Goal: Information Seeking & Learning: Learn about a topic

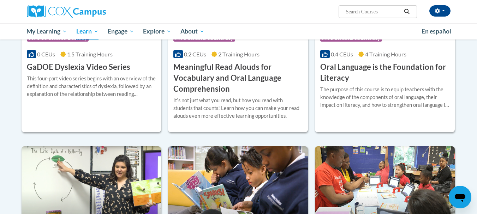
scroll to position [429, 0]
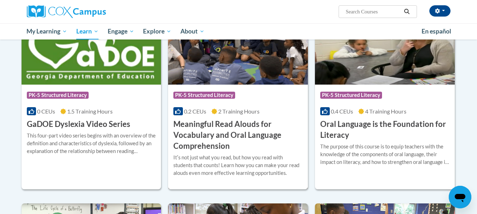
click at [247, 77] on img at bounding box center [238, 49] width 140 height 72
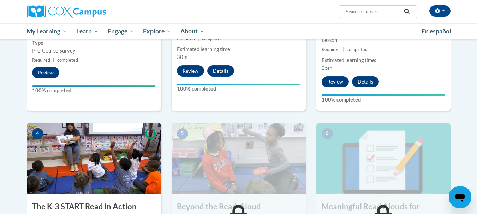
scroll to position [315, 0]
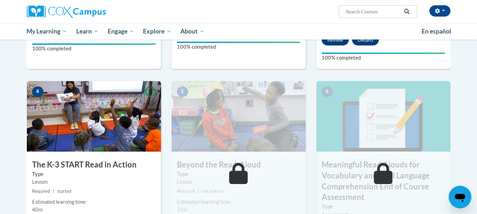
click at [111, 119] on img at bounding box center [94, 116] width 134 height 71
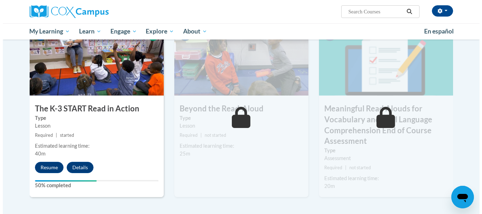
scroll to position [381, 0]
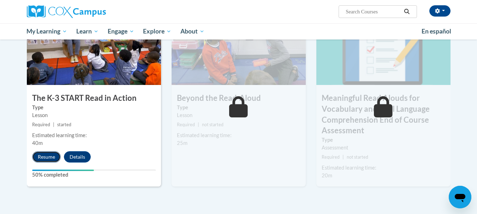
click at [43, 160] on button "Resume" at bounding box center [46, 157] width 29 height 11
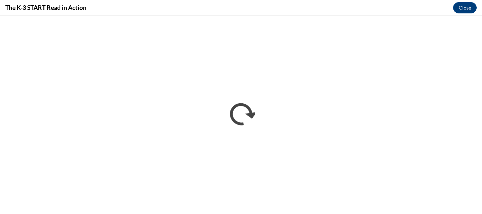
scroll to position [0, 0]
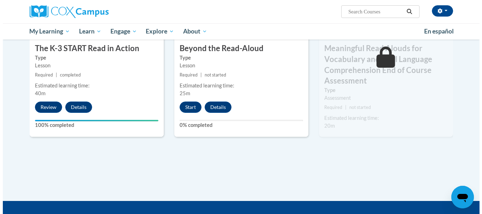
scroll to position [358, 0]
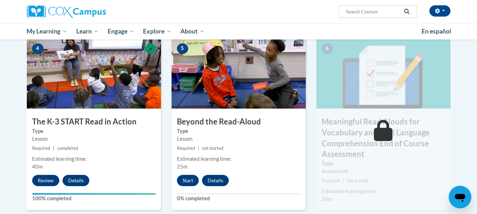
click at [232, 87] on img at bounding box center [239, 73] width 134 height 71
click at [194, 178] on button "Start" at bounding box center [188, 180] width 22 height 11
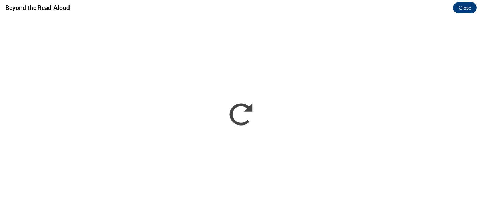
scroll to position [0, 0]
